Goal: Communication & Community: Connect with others

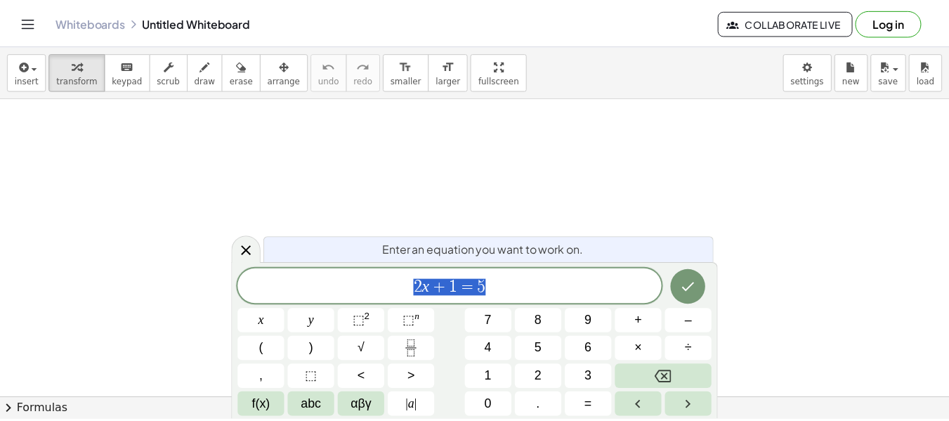
scroll to position [670, 0]
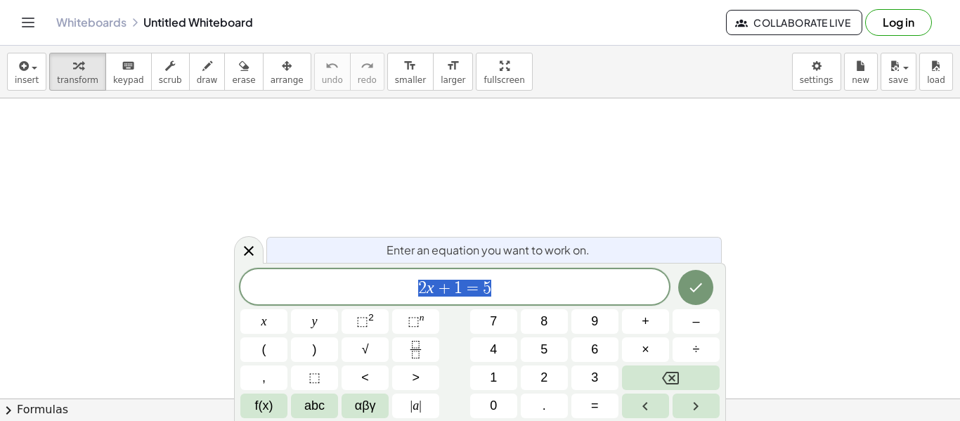
click at [776, 23] on span "Collaborate Live" at bounding box center [794, 22] width 112 height 13
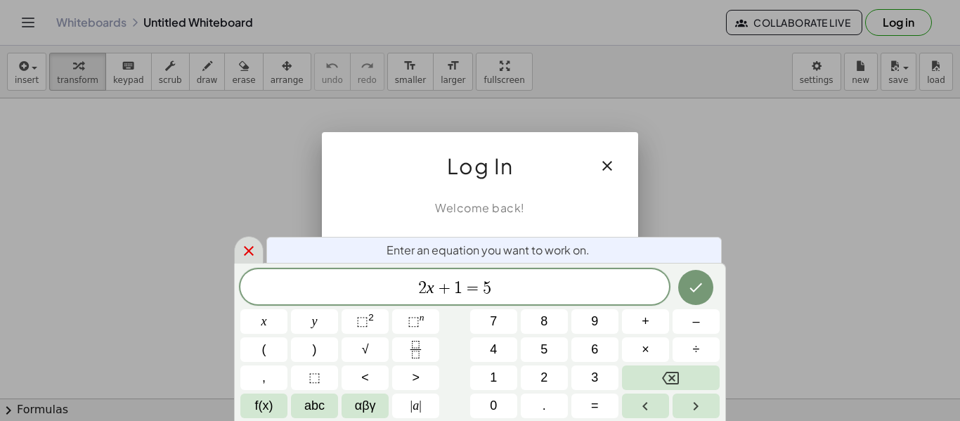
click at [249, 250] on icon at bounding box center [249, 251] width 10 height 10
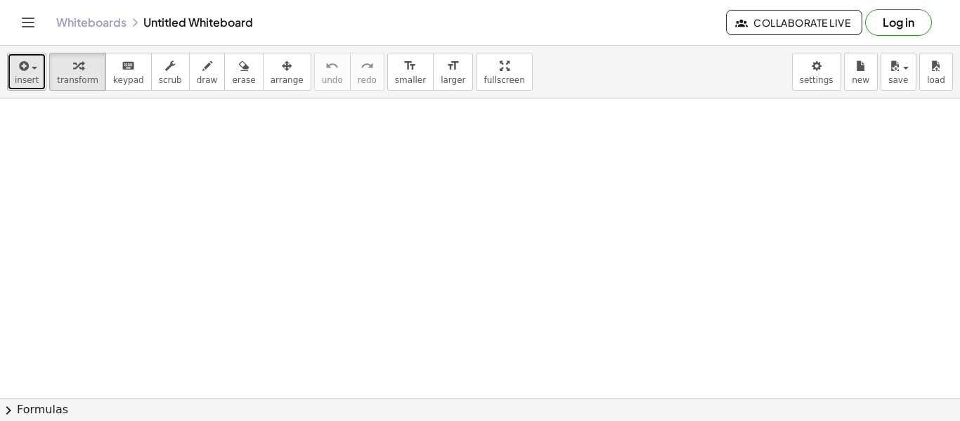
click at [27, 81] on span "insert" at bounding box center [27, 80] width 24 height 10
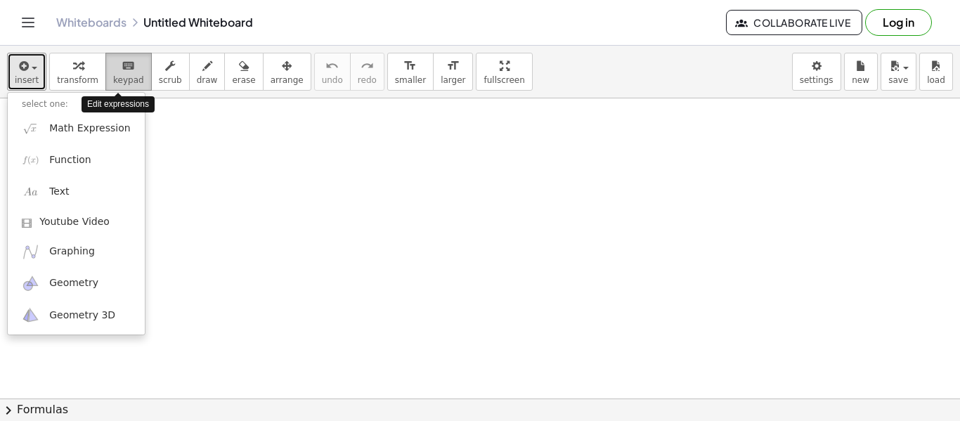
click at [128, 74] on button "keyboard keypad" at bounding box center [128, 72] width 46 height 38
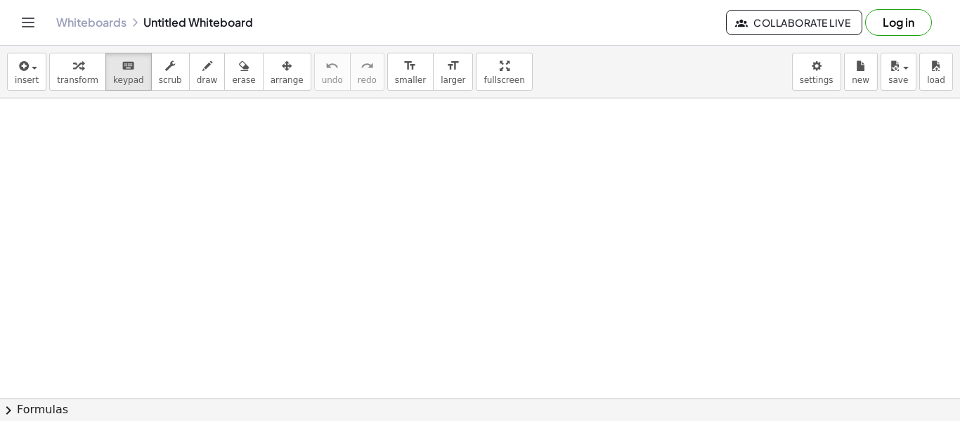
click at [802, 18] on span "Collaborate Live" at bounding box center [794, 22] width 112 height 13
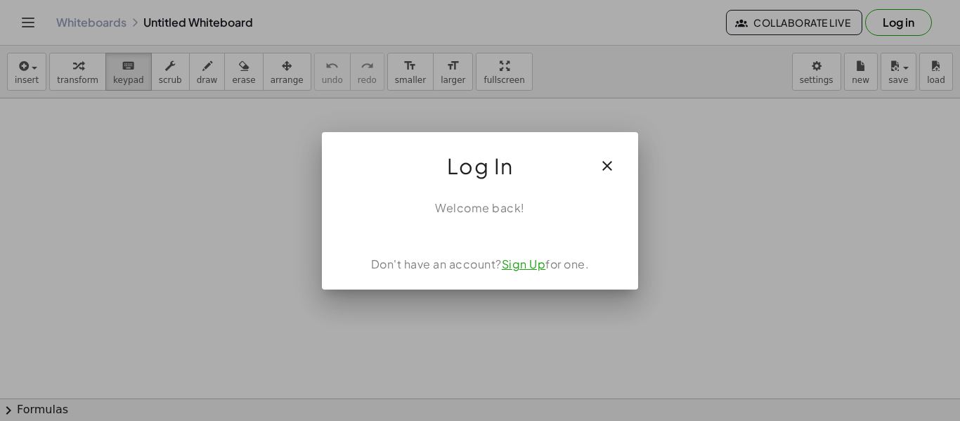
click at [522, 266] on link "Sign Up" at bounding box center [524, 263] width 44 height 15
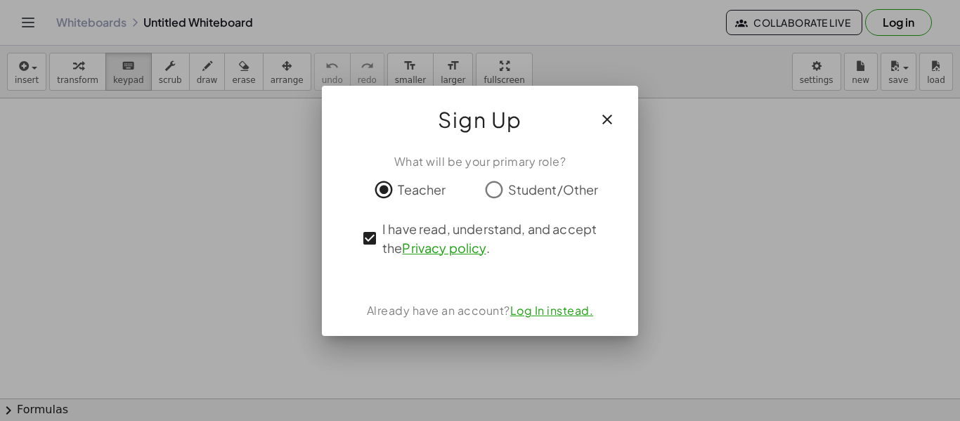
click at [447, 309] on div "Already have an account? Log In instead." at bounding box center [480, 310] width 282 height 17
click at [455, 283] on div "What will be your primary role? Teacher Student/Other I have read, understand, …" at bounding box center [480, 239] width 316 height 194
click at [604, 271] on div "What will be your primary role? Teacher Student/Other I have read, understand, …" at bounding box center [480, 239] width 316 height 194
click at [474, 130] on span "Sign Up" at bounding box center [480, 120] width 84 height 34
click at [443, 249] on link "Privacy policy" at bounding box center [444, 248] width 84 height 16
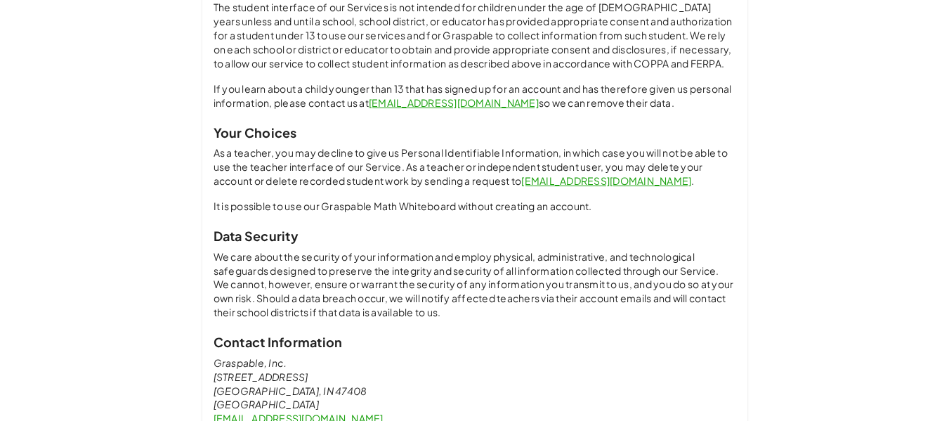
scroll to position [1098, 0]
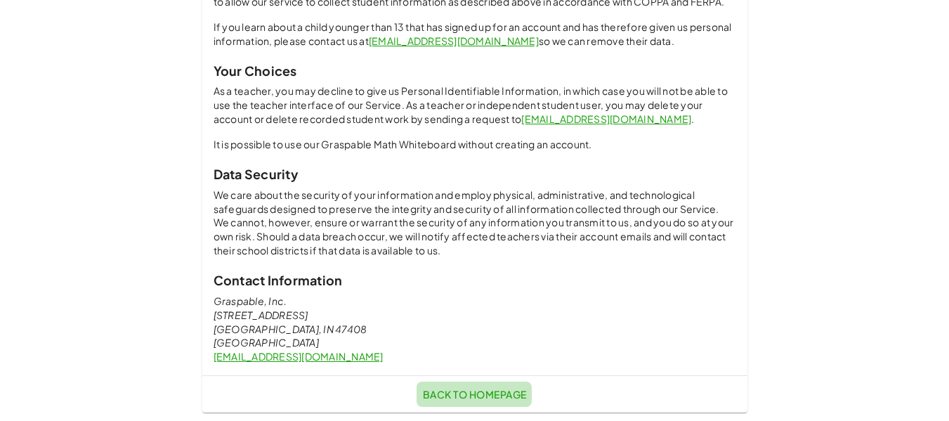
click at [488, 393] on span "Back to Homepage" at bounding box center [474, 394] width 104 height 13
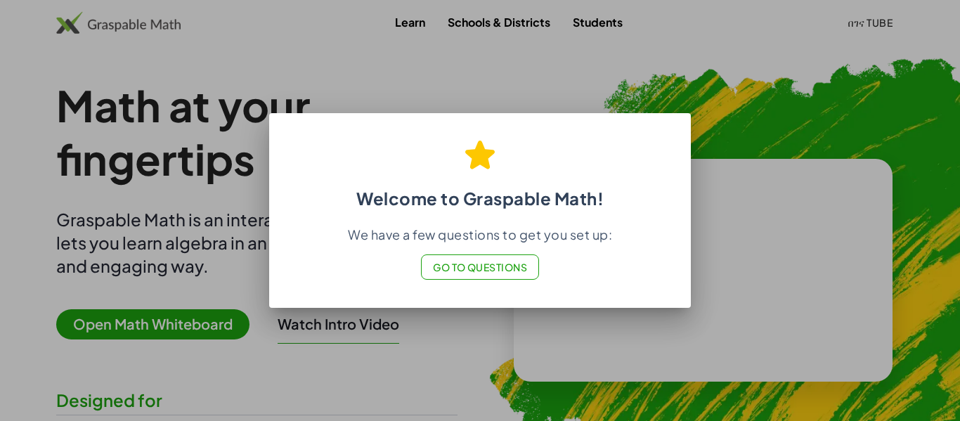
click at [497, 263] on span "Go to Questions" at bounding box center [480, 267] width 95 height 13
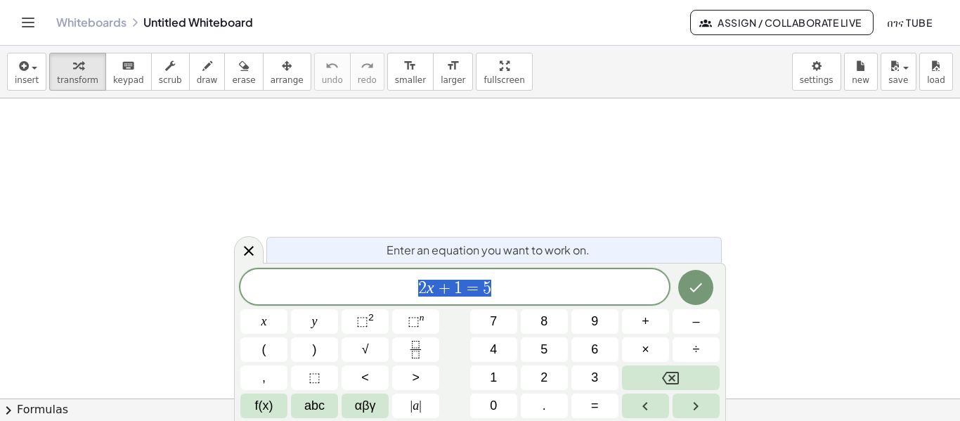
click at [806, 18] on span "Assign / Collaborate Live" at bounding box center [781, 22] width 159 height 13
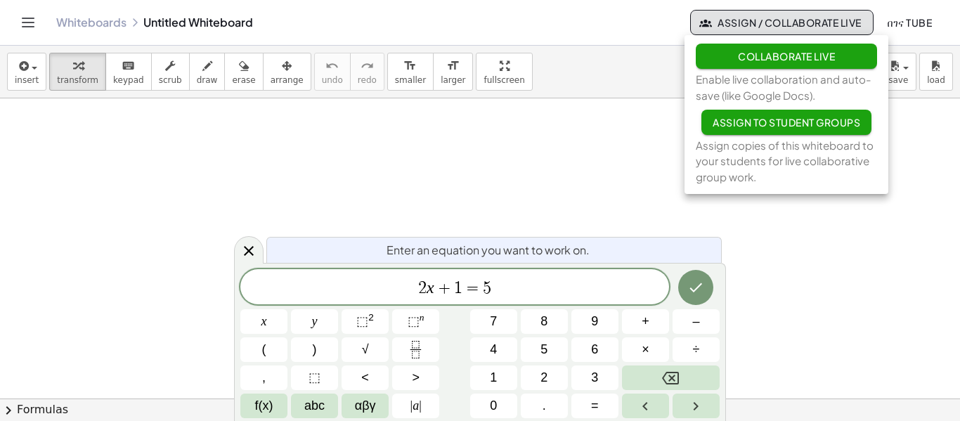
click at [795, 54] on span "Collaborate Live" at bounding box center [786, 56] width 97 height 13
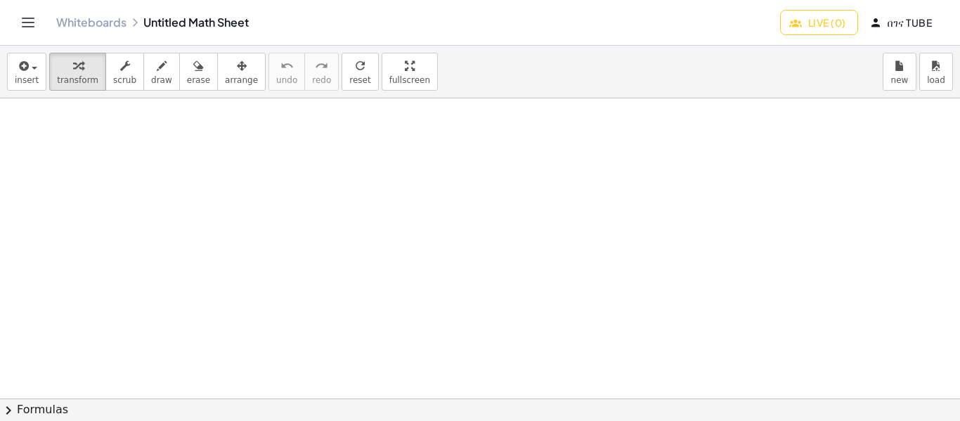
scroll to position [249, 0]
click at [823, 20] on span "Live (0)" at bounding box center [818, 22] width 53 height 13
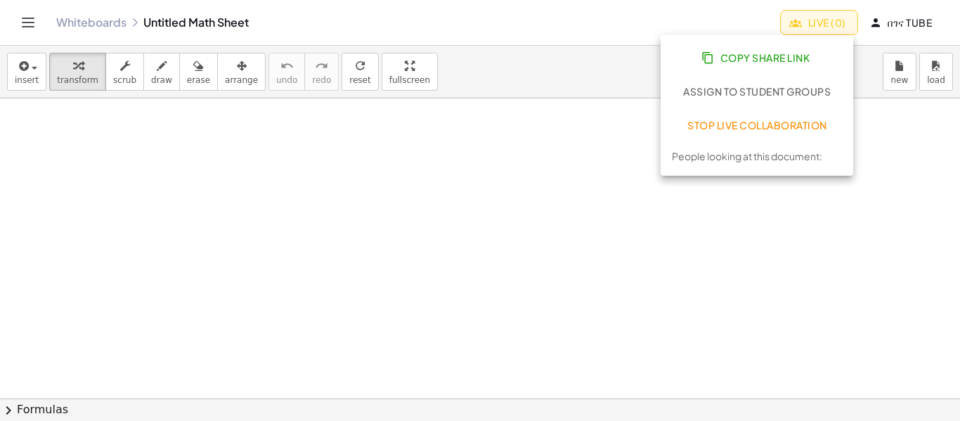
click at [797, 57] on span "Copy Share Link" at bounding box center [756, 57] width 105 height 13
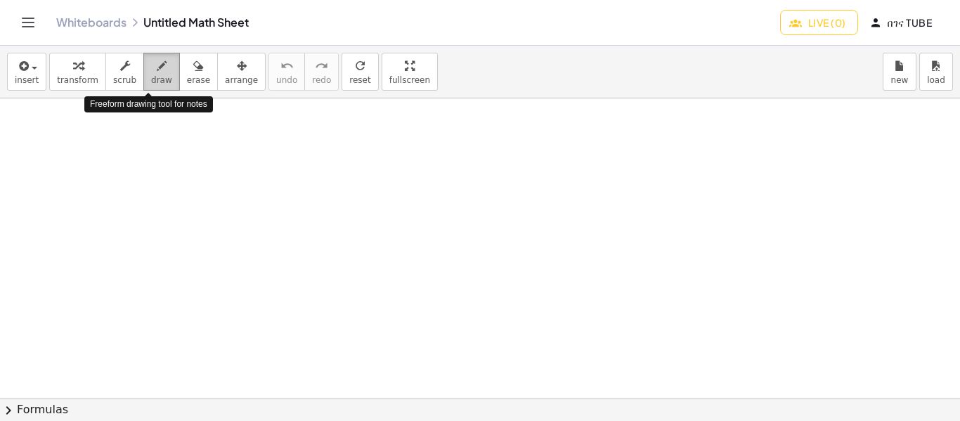
click at [156, 74] on button "draw" at bounding box center [161, 72] width 37 height 38
drag, startPoint x: 243, startPoint y: 179, endPoint x: 263, endPoint y: 211, distance: 37.8
click at [245, 183] on div at bounding box center [480, 150] width 960 height 600
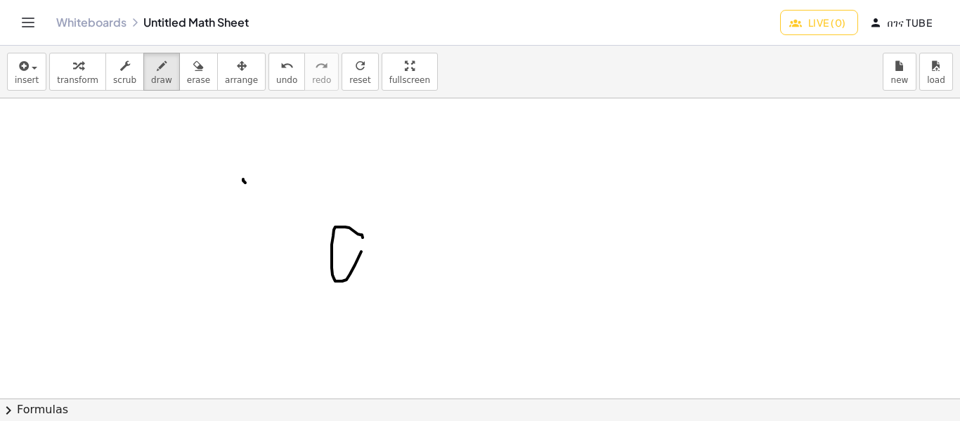
drag, startPoint x: 337, startPoint y: 227, endPoint x: 368, endPoint y: 101, distance: 129.7
click at [372, 111] on div at bounding box center [480, 150] width 960 height 600
drag, startPoint x: 359, startPoint y: 247, endPoint x: 353, endPoint y: 268, distance: 21.8
click at [353, 268] on div at bounding box center [480, 150] width 960 height 600
drag, startPoint x: 372, startPoint y: 265, endPoint x: 383, endPoint y: 221, distance: 45.0
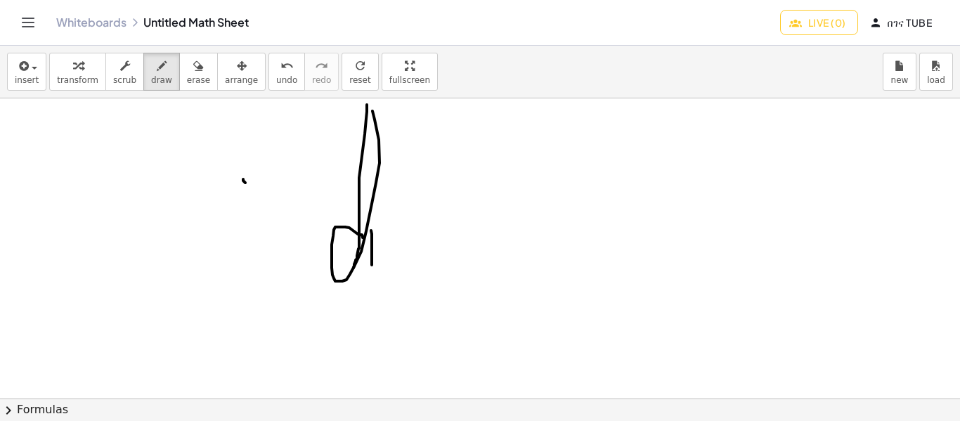
click at [373, 260] on div at bounding box center [480, 150] width 960 height 600
drag, startPoint x: 385, startPoint y: 256, endPoint x: 389, endPoint y: 229, distance: 26.9
click at [385, 254] on div at bounding box center [480, 150] width 960 height 600
click at [393, 247] on div at bounding box center [480, 150] width 960 height 600
click at [406, 247] on div at bounding box center [480, 150] width 960 height 600
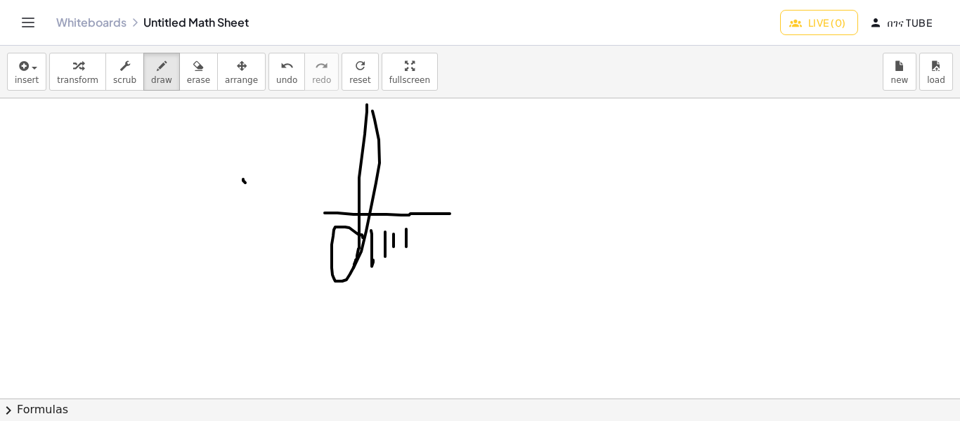
drag, startPoint x: 325, startPoint y: 213, endPoint x: 450, endPoint y: 214, distance: 125.1
click at [450, 214] on div at bounding box center [480, 150] width 960 height 600
drag, startPoint x: 317, startPoint y: 277, endPoint x: 448, endPoint y: 271, distance: 131.5
click at [448, 271] on div at bounding box center [480, 150] width 960 height 600
drag, startPoint x: 431, startPoint y: 178, endPoint x: 413, endPoint y: 259, distance: 83.4
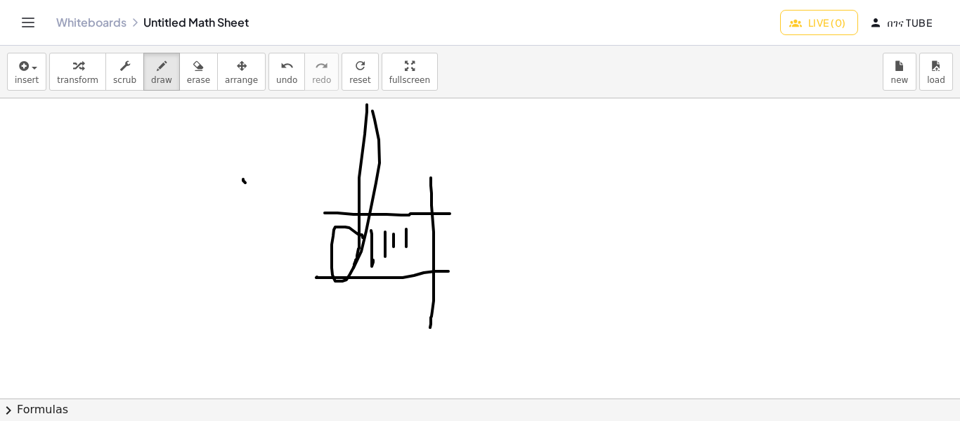
click at [429, 327] on div at bounding box center [480, 150] width 960 height 600
drag, startPoint x: 322, startPoint y: 174, endPoint x: 544, endPoint y: 178, distance: 222.0
click at [544, 178] on div at bounding box center [480, 150] width 960 height 600
